Goal: Task Accomplishment & Management: Manage account settings

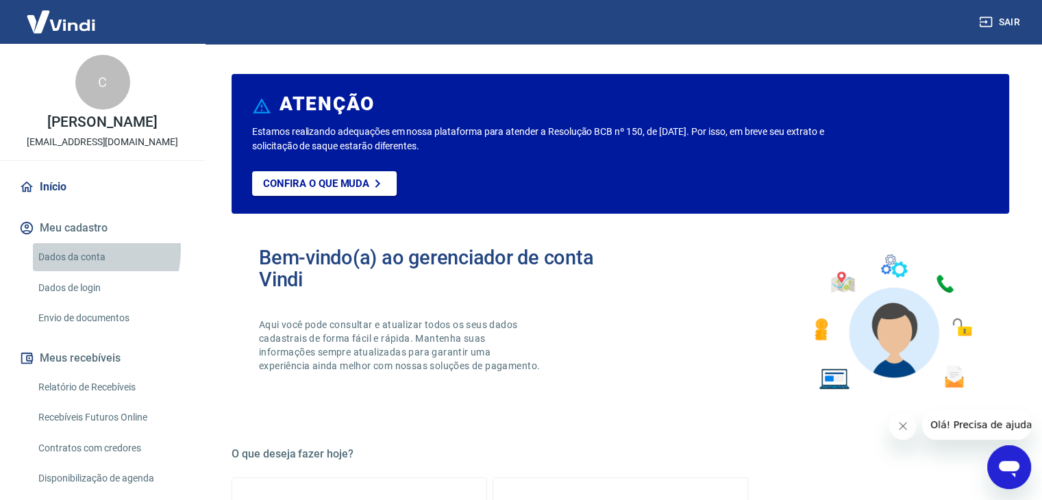
click at [75, 250] on link "Dados da conta" at bounding box center [111, 257] width 156 height 28
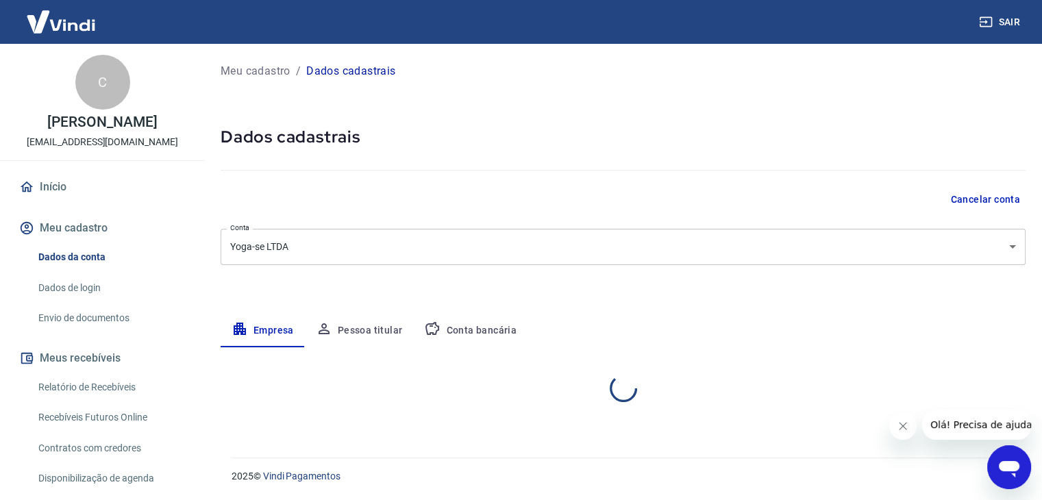
select select "SC"
select select "business"
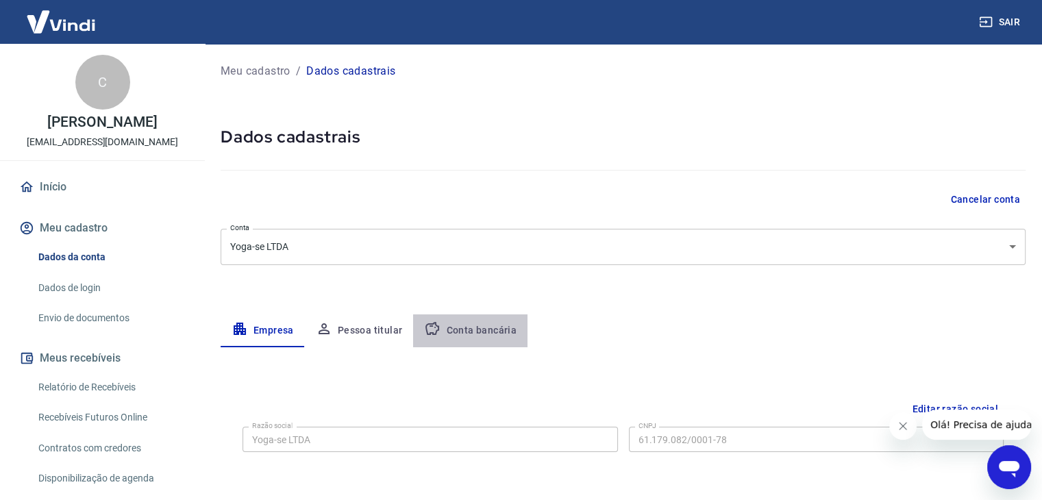
click at [489, 336] on button "Conta bancária" at bounding box center [470, 331] width 114 height 33
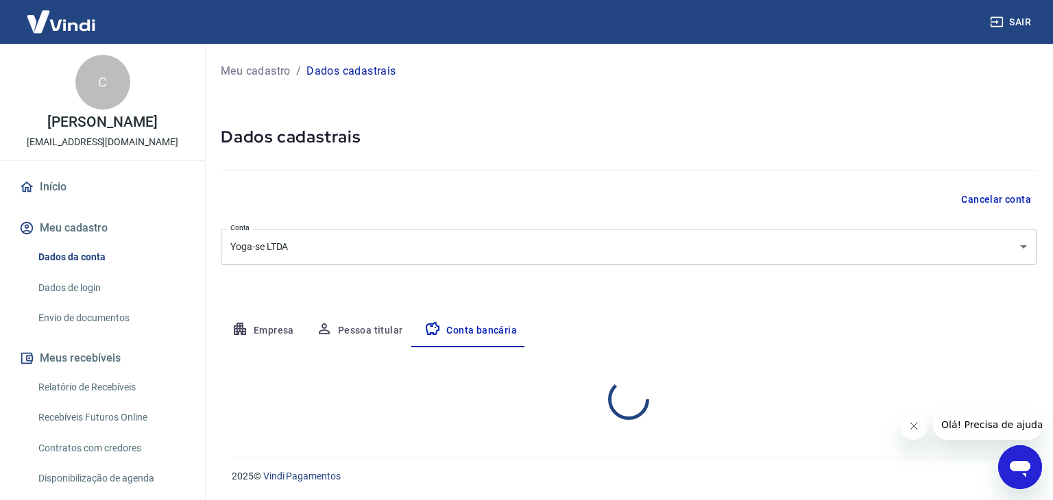
select select "1"
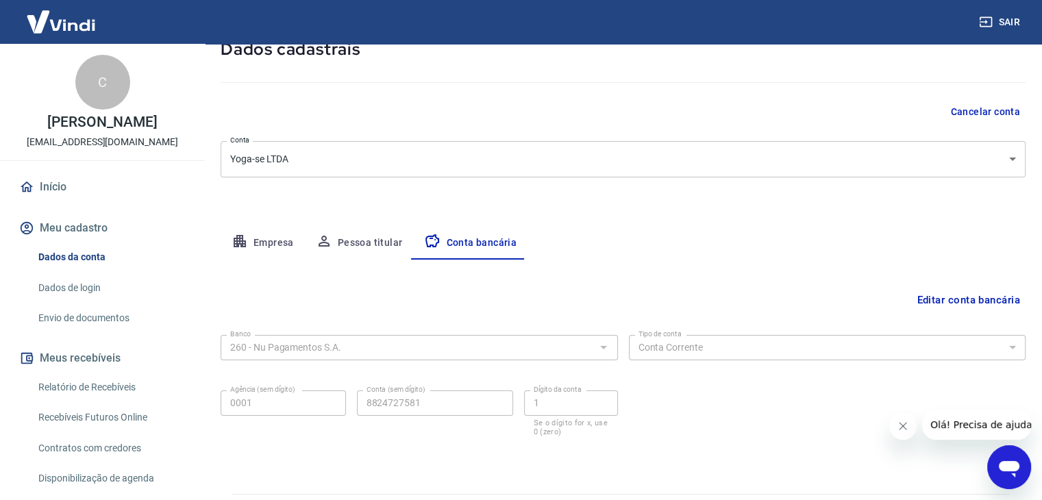
scroll to position [123, 0]
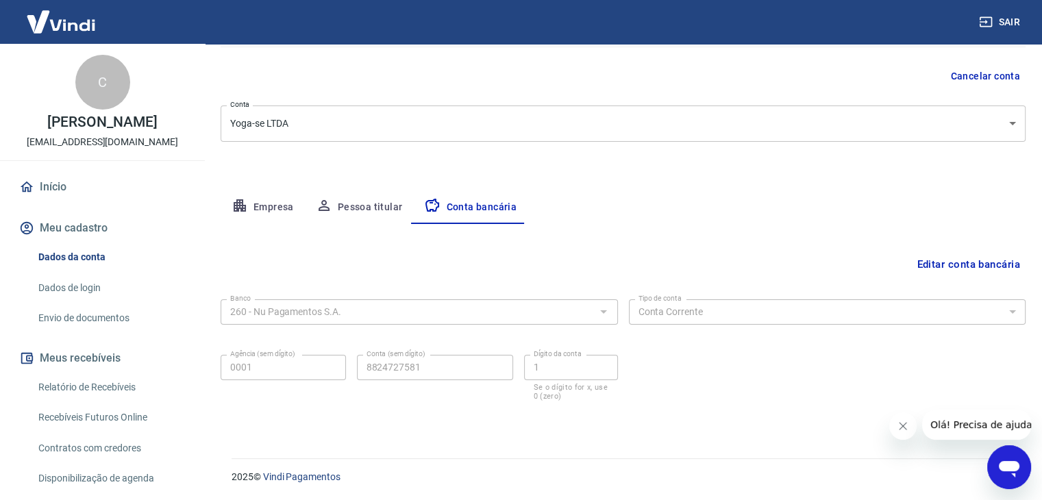
click at [945, 261] on button "Editar conta bancária" at bounding box center [968, 264] width 114 height 26
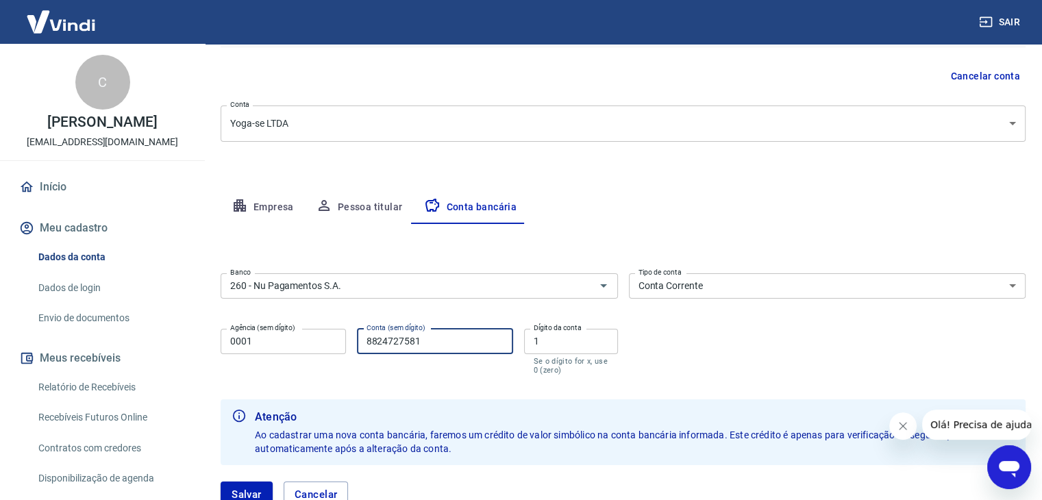
click at [439, 340] on input "8824727581" at bounding box center [435, 341] width 156 height 25
type input "88247275811"
click at [676, 348] on div "Banco 260 - Nu Pagamentos S.A. Banco Tipo de conta Conta Corrente Conta Poupanç…" at bounding box center [623, 323] width 805 height 110
click at [555, 387] on form "Banco 260 - Nu Pagamentos S.A. Banco Tipo de conta Conta Corrente Conta Poupanç…" at bounding box center [623, 396] width 805 height 256
click at [696, 358] on div "Banco 260 - Nu Pagamentos S.A. Banco Tipo de conta Conta Corrente Conta Poupanç…" at bounding box center [623, 323] width 805 height 110
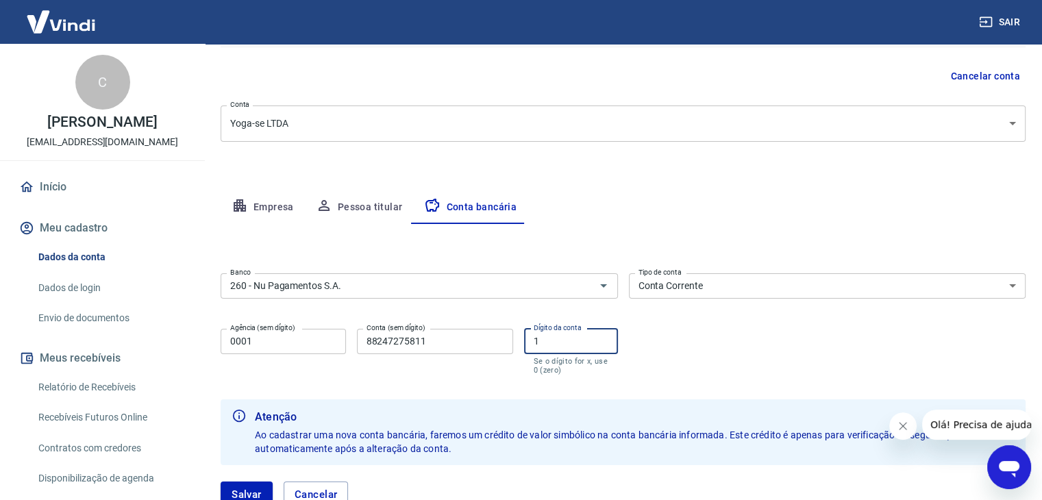
click at [561, 339] on input "1" at bounding box center [571, 341] width 94 height 25
type input "0"
click at [668, 339] on div "Banco 260 - Nu Pagamentos S.A. Banco Tipo de conta Conta Corrente Conta Poupanç…" at bounding box center [623, 323] width 805 height 110
click at [542, 346] on input "0" at bounding box center [571, 341] width 94 height 25
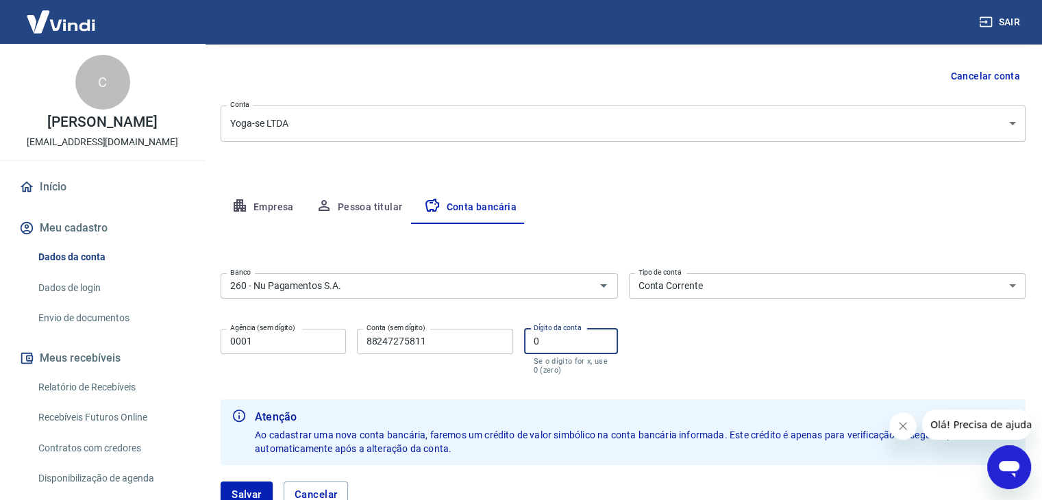
click at [542, 346] on input "0" at bounding box center [571, 341] width 94 height 25
click at [733, 381] on form "Banco 260 - Nu Pagamentos S.A. Banco Tipo de conta Conta Corrente Conta Poupanç…" at bounding box center [623, 396] width 805 height 256
click at [420, 343] on input "88247275811" at bounding box center [435, 341] width 156 height 25
click at [452, 386] on form "Banco 260 - Nu Pagamentos S.A. Banco Tipo de conta Conta Corrente Conta Poupanç…" at bounding box center [623, 396] width 805 height 256
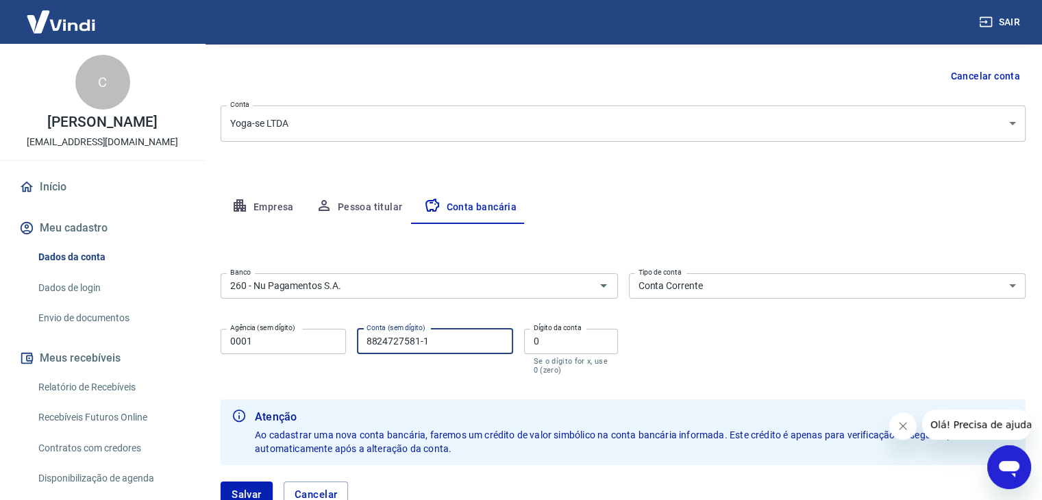
click at [419, 345] on input "8824727581-1" at bounding box center [435, 341] width 156 height 25
click at [437, 373] on div "Conta (sem dígito) 882472758-1 Conta (sem dígito)" at bounding box center [435, 352] width 156 height 46
click at [693, 356] on div "Banco 260 - Nu Pagamentos S.A. Banco Tipo de conta Conta Corrente Conta Poupanç…" at bounding box center [623, 323] width 805 height 110
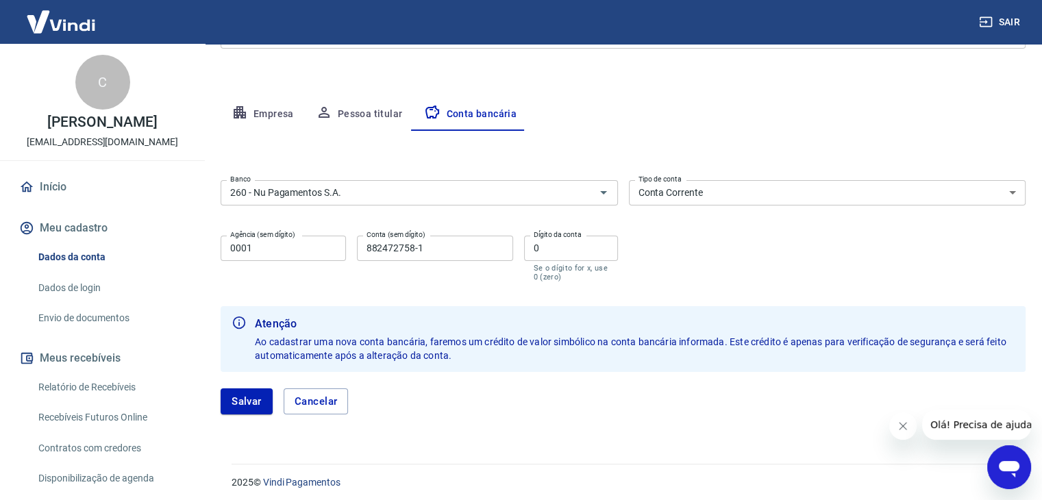
scroll to position [217, 0]
click at [241, 390] on button "Salvar" at bounding box center [247, 401] width 52 height 26
click at [419, 245] on input "882472758-1" at bounding box center [435, 247] width 156 height 25
type input "8824727581"
click at [428, 319] on b "Atenção" at bounding box center [635, 323] width 760 height 16
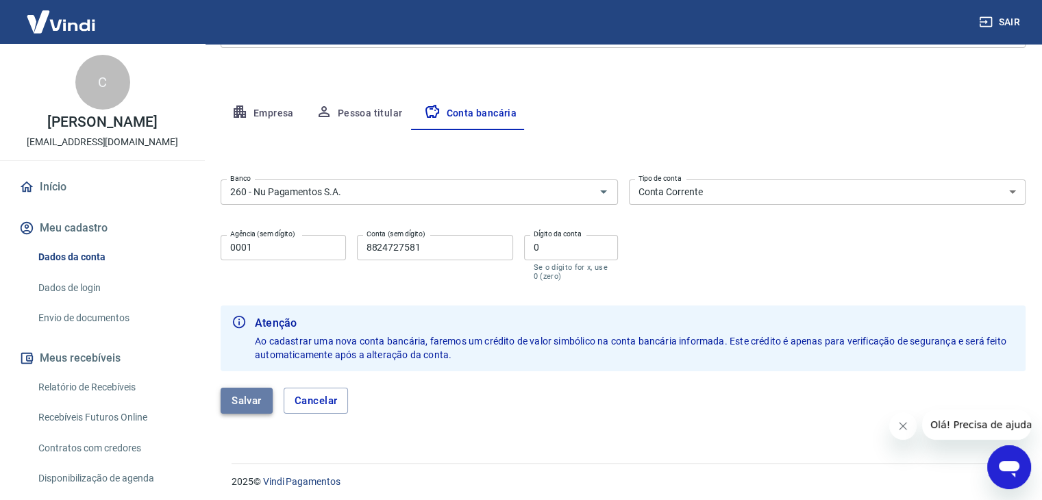
click at [255, 404] on button "Salvar" at bounding box center [247, 401] width 52 height 26
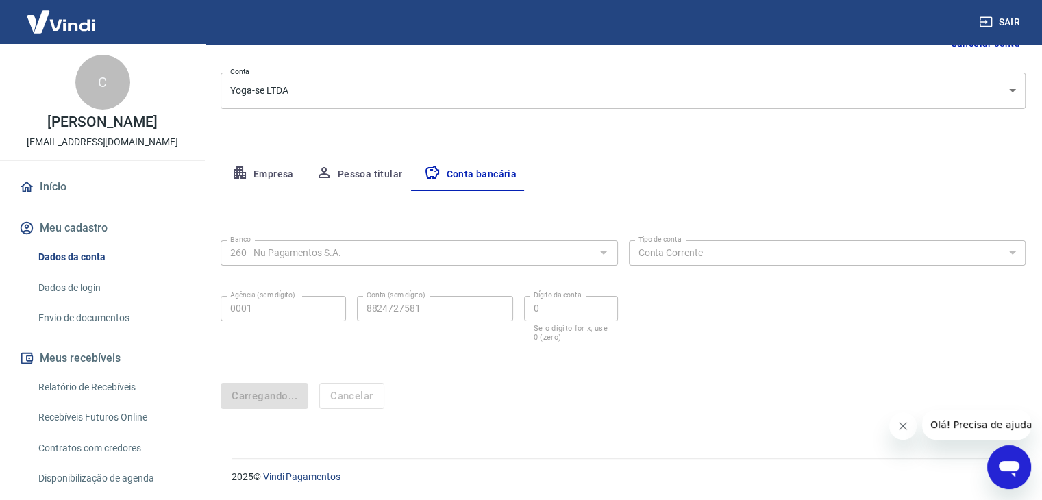
scroll to position [0, 0]
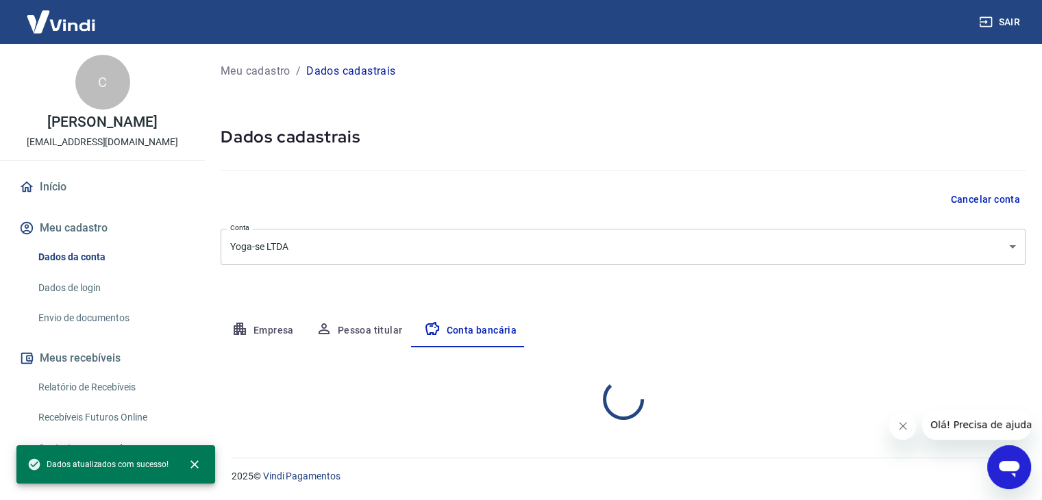
select select "1"
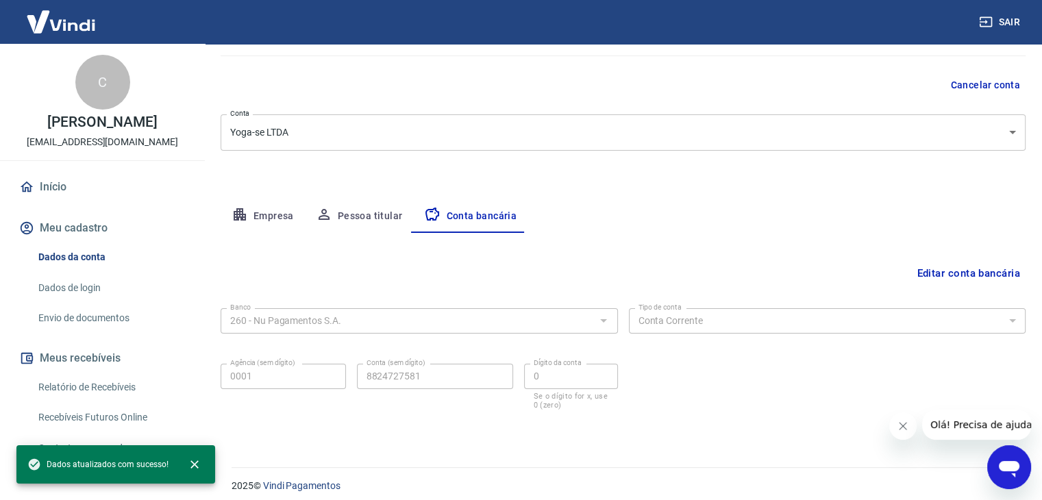
scroll to position [115, 0]
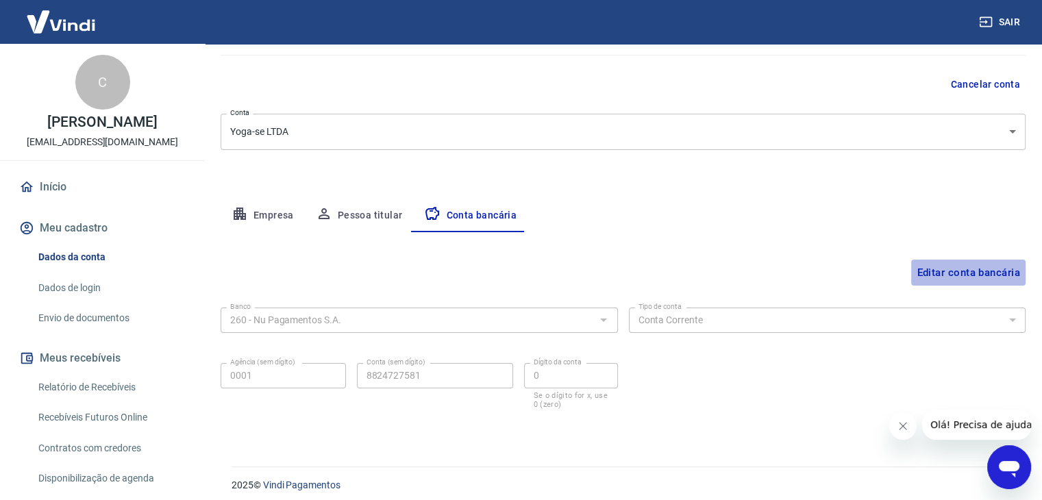
click at [931, 280] on button "Editar conta bancária" at bounding box center [968, 273] width 114 height 26
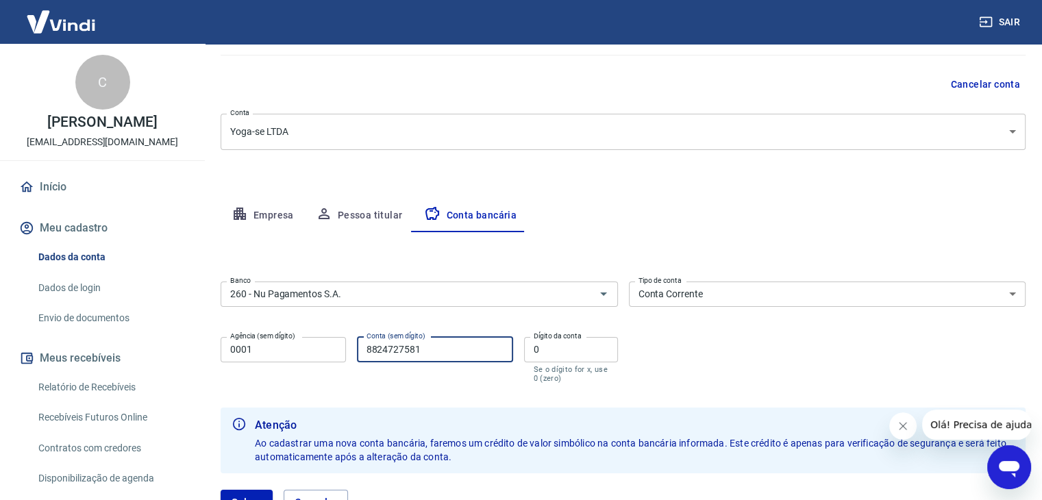
click at [443, 358] on input "8824727581" at bounding box center [435, 349] width 156 height 25
type input "882472758"
click at [554, 356] on input "0" at bounding box center [571, 349] width 94 height 25
type input "1"
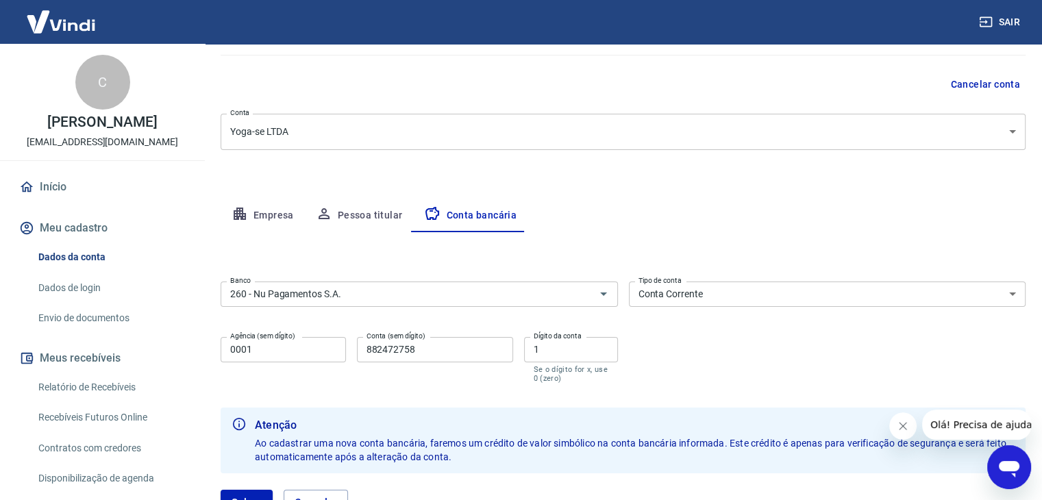
click at [735, 376] on div "Banco 260 - Nu Pagamentos S.A. Banco Tipo de conta Conta Corrente Conta Poupanç…" at bounding box center [623, 331] width 805 height 110
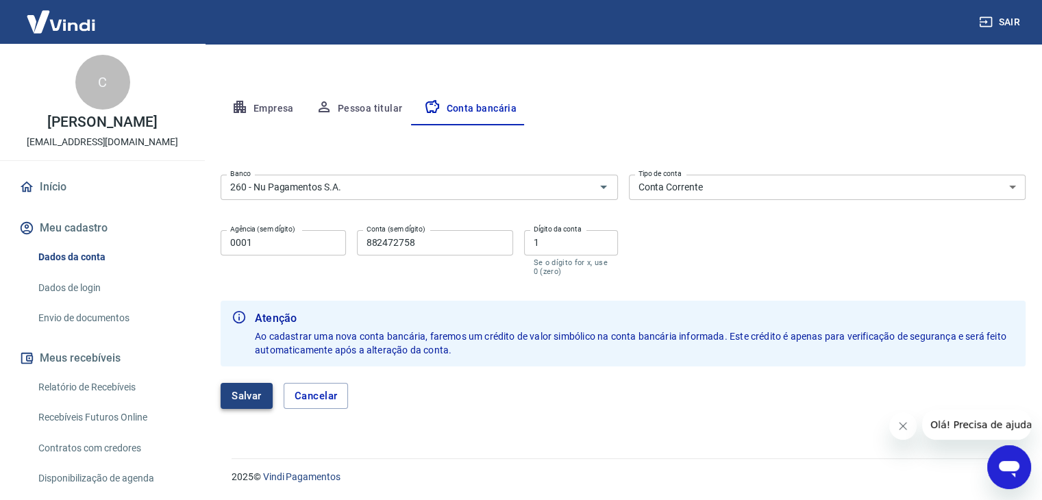
click at [253, 402] on button "Salvar" at bounding box center [247, 396] width 52 height 26
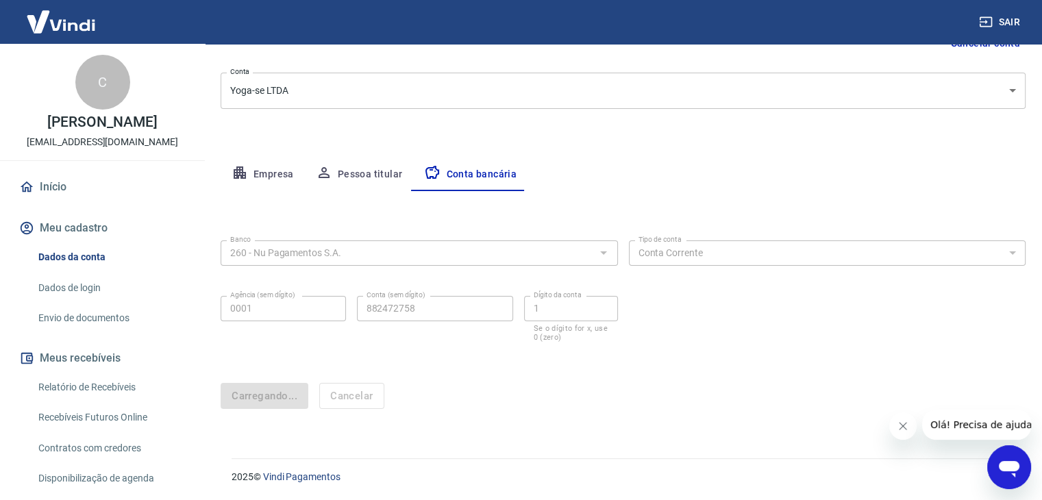
scroll to position [0, 0]
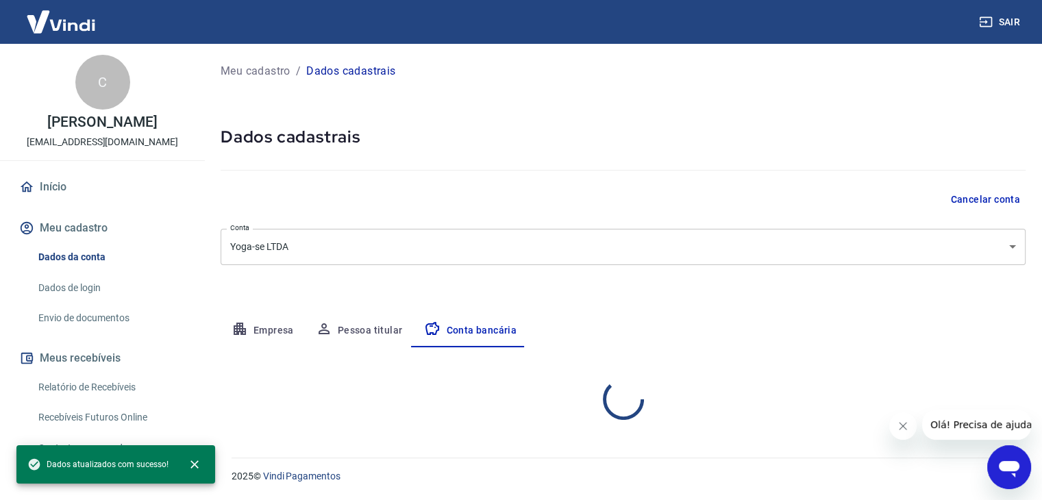
select select "1"
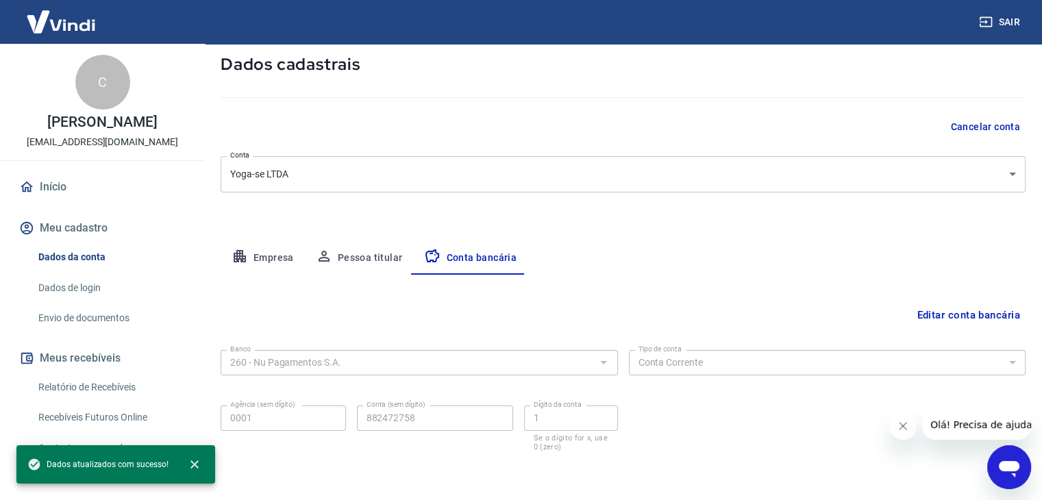
scroll to position [123, 0]
